Goal: Task Accomplishment & Management: Complete application form

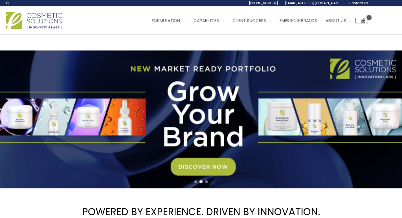
click at [345, 0] on link "Contact Us" at bounding box center [356, 3] width 23 height 6
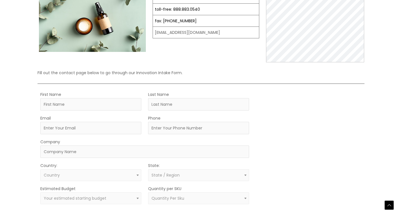
scroll to position [94, 0]
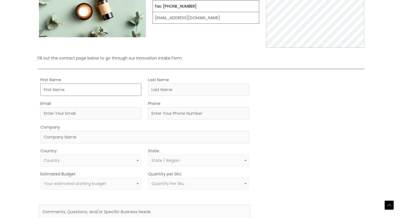
drag, startPoint x: 93, startPoint y: 93, endPoint x: 91, endPoint y: 89, distance: 5.0
click at [93, 93] on input "First Name" at bounding box center [90, 89] width 101 height 12
type input "Todd"
type input "W. Gillis"
type input "todd@cayugacorporation.com"
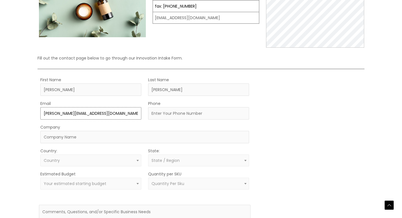
type input "8475450548"
type input "Cayuga Corporation"
select select "United States"
select select "Illinois"
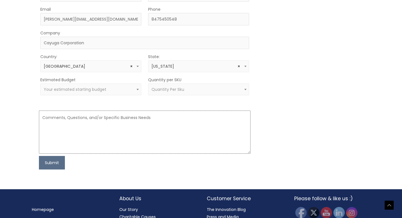
click at [93, 114] on textarea at bounding box center [144, 131] width 211 height 43
paste textarea "Hi, With values like integrity and a strong reputation, let's connect. Cayuga C…"
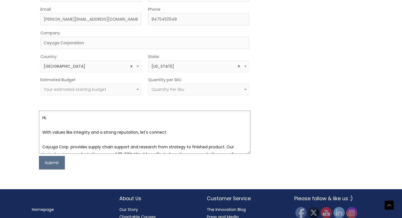
scroll to position [150, 0]
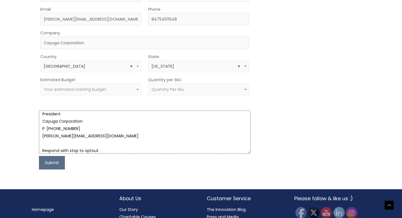
type textarea "Hi, With values like integrity and a strong reputation, let's connect. Cayuga C…"
click at [94, 89] on span "Your estimated starting budget" at bounding box center [75, 90] width 63 height 6
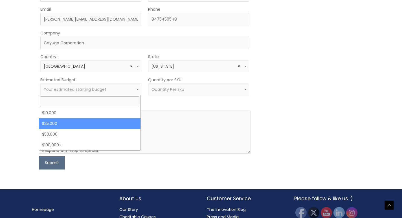
drag, startPoint x: 91, startPoint y: 123, endPoint x: 132, endPoint y: 101, distance: 47.0
select select "25000"
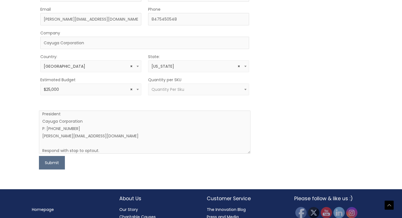
click at [148, 95] on span "Quantity Per Sku" at bounding box center [198, 89] width 101 height 12
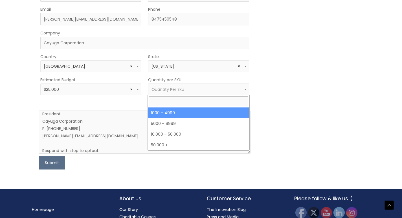
select select "10"
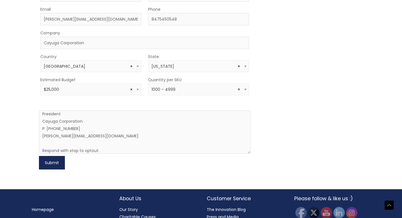
drag, startPoint x: 58, startPoint y: 167, endPoint x: 99, endPoint y: 153, distance: 43.6
click at [63, 165] on button "Submit" at bounding box center [52, 163] width 26 height 14
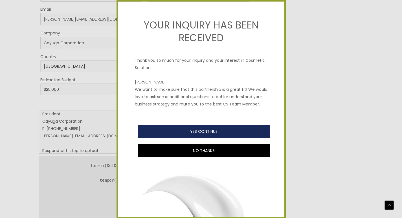
type button "yes"
